Goal: Use online tool/utility: Utilize a website feature to perform a specific function

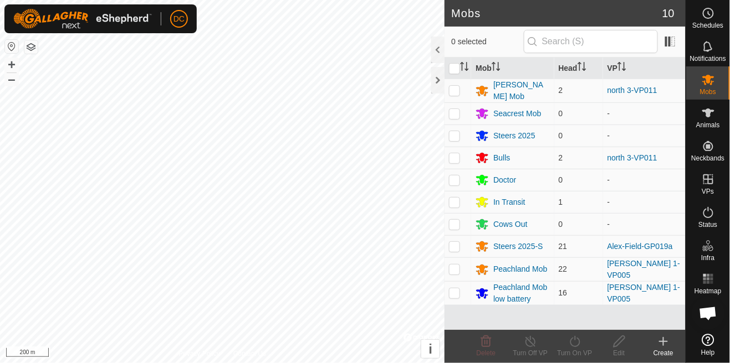
click at [37, 46] on button "button" at bounding box center [30, 46] width 13 height 13
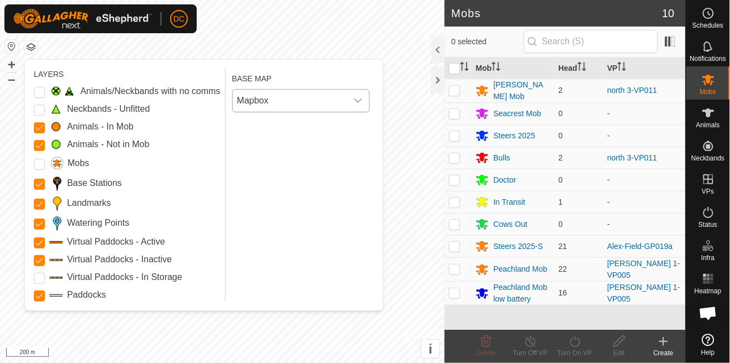
click at [321, 111] on span "Mapbox" at bounding box center [290, 101] width 114 height 22
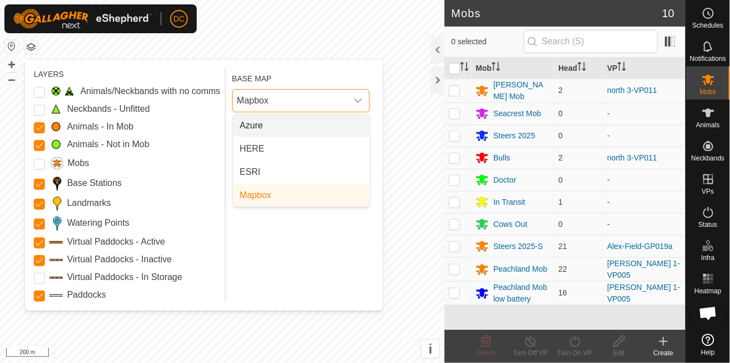
click at [293, 124] on li "Azure" at bounding box center [301, 126] width 136 height 22
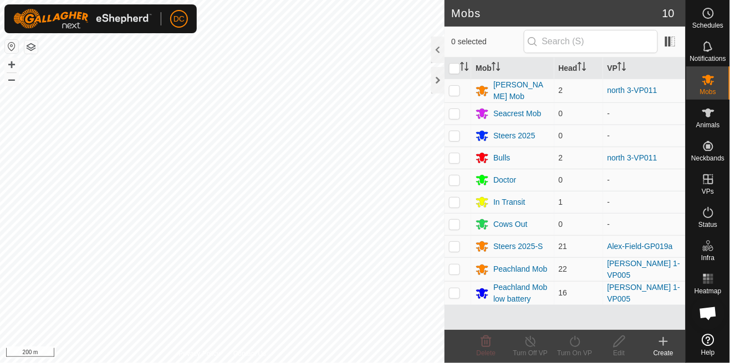
click at [35, 52] on button "button" at bounding box center [30, 46] width 13 height 13
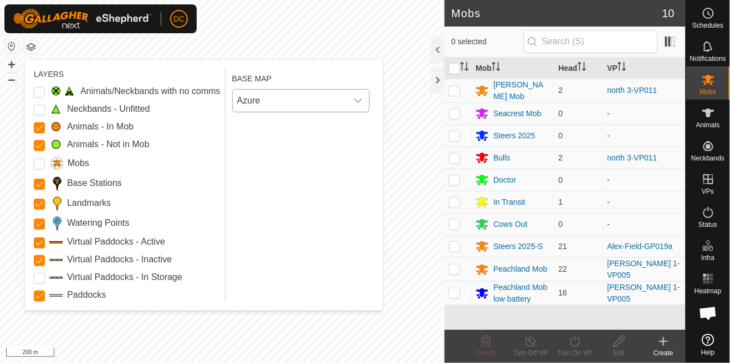
click at [315, 96] on span "Azure" at bounding box center [290, 101] width 114 height 22
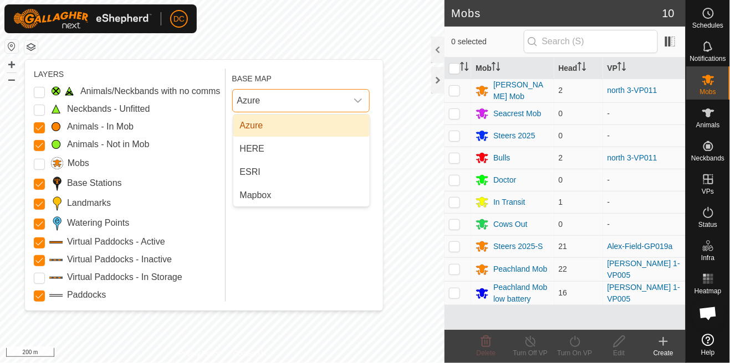
click at [315, 152] on li "HERE" at bounding box center [301, 149] width 136 height 22
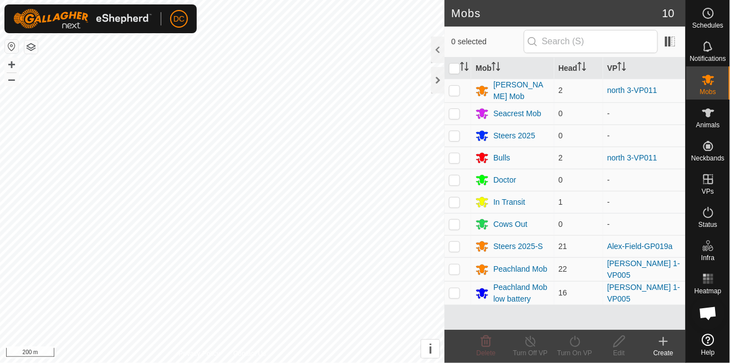
click at [33, 52] on button "button" at bounding box center [30, 46] width 13 height 13
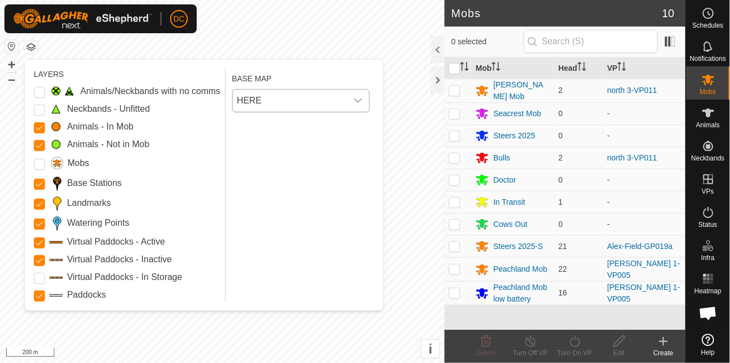
click at [335, 104] on span "HERE" at bounding box center [290, 101] width 114 height 22
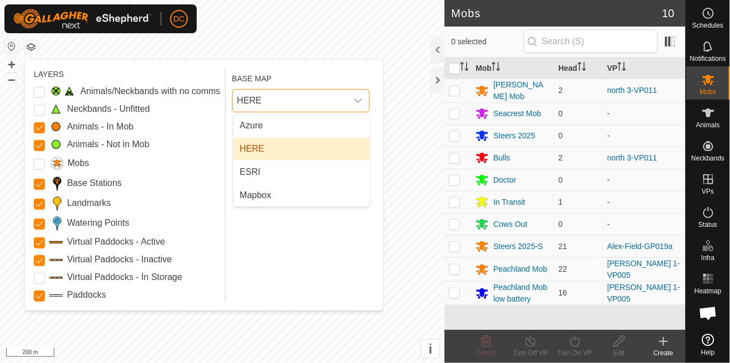
click at [309, 175] on li "ESRI" at bounding box center [301, 172] width 136 height 22
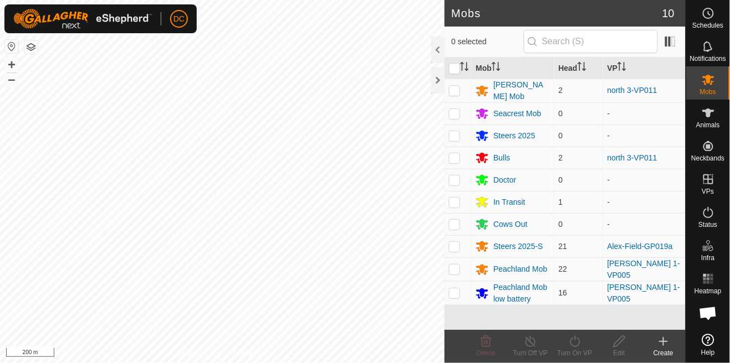
click at [35, 48] on button "button" at bounding box center [30, 46] width 13 height 13
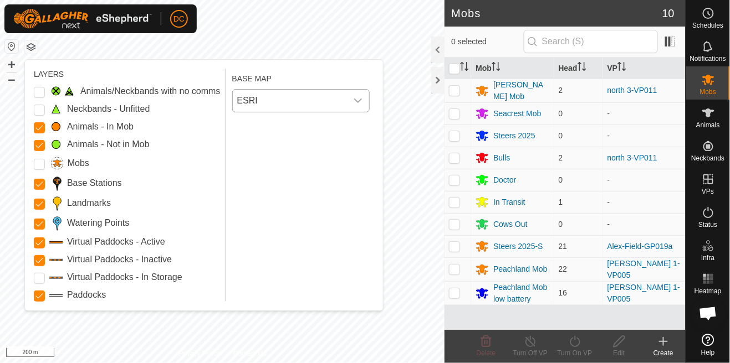
click at [315, 93] on span "ESRI" at bounding box center [290, 101] width 114 height 22
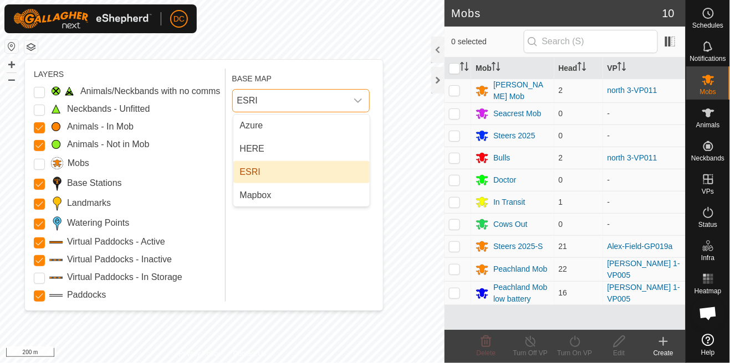
click at [326, 198] on li "Mapbox" at bounding box center [301, 195] width 136 height 22
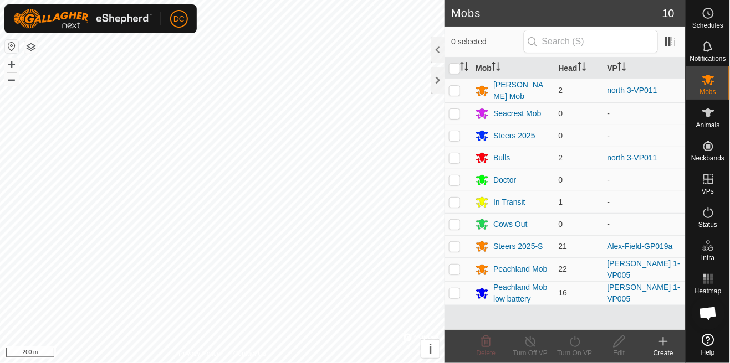
click at [35, 50] on button "button" at bounding box center [30, 46] width 13 height 13
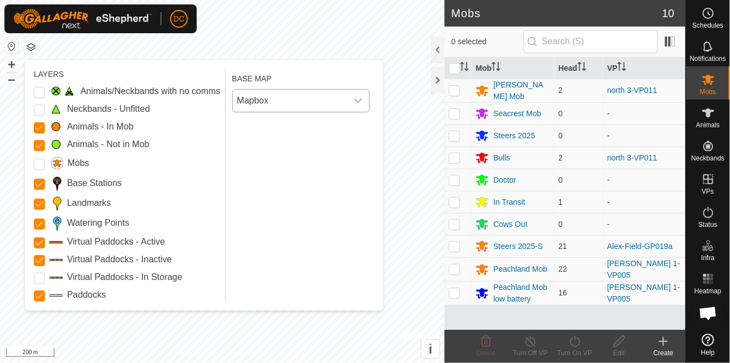
click at [343, 102] on span "Mapbox" at bounding box center [290, 101] width 114 height 22
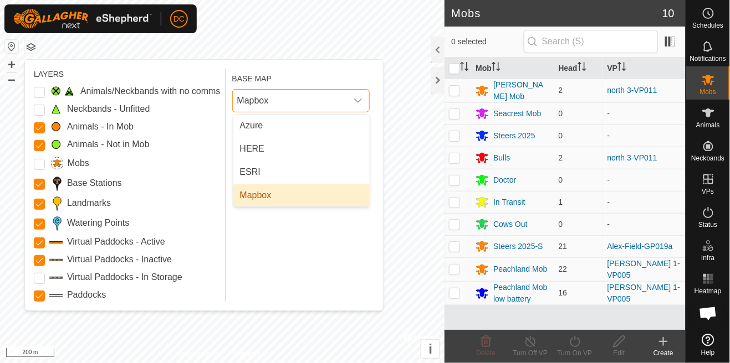
click at [336, 130] on li "Azure" at bounding box center [301, 126] width 136 height 22
